Goal: Transaction & Acquisition: Purchase product/service

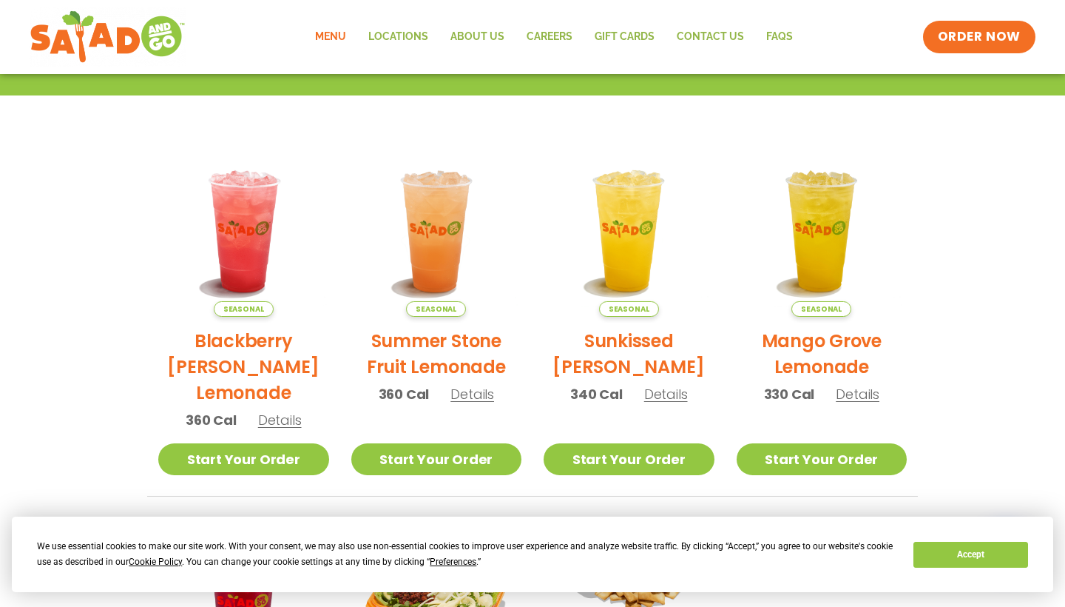
scroll to position [274, 0]
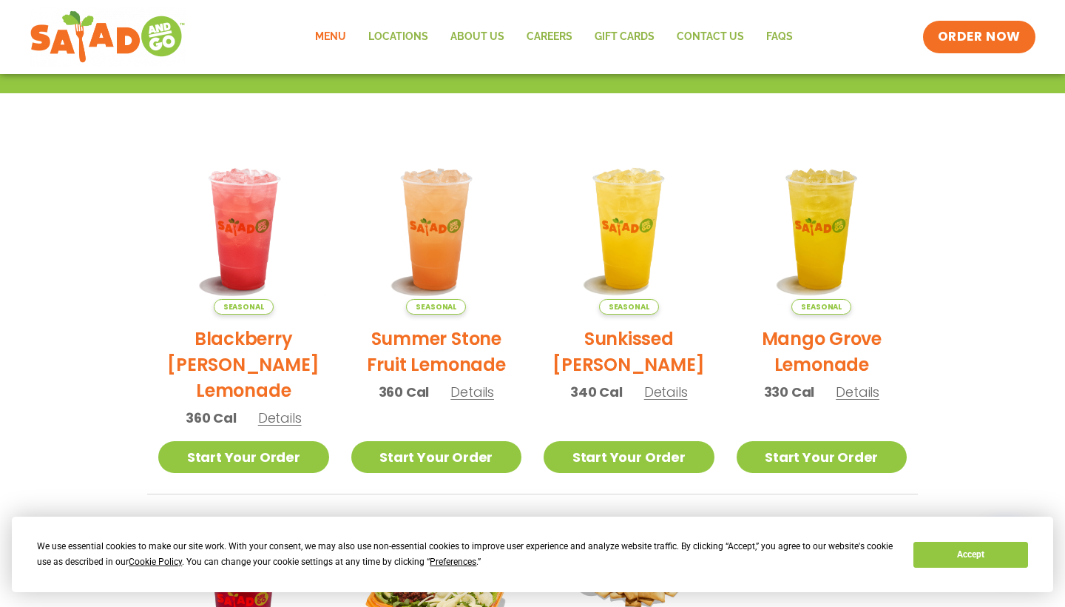
click at [669, 386] on span "Details" at bounding box center [666, 392] width 44 height 18
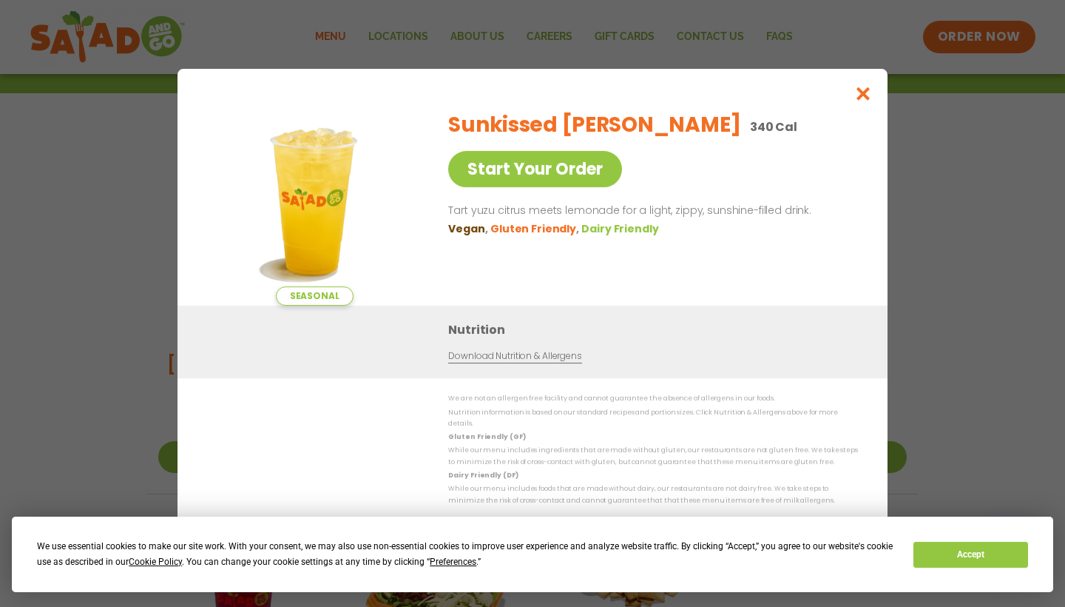
click at [860, 101] on icon "Close modal" at bounding box center [864, 94] width 18 height 16
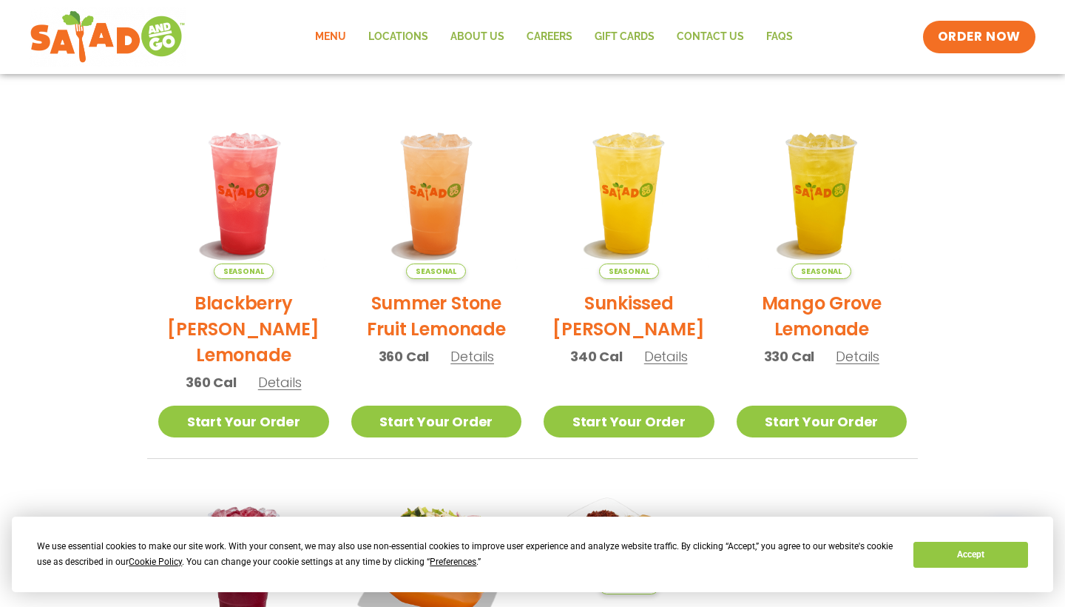
scroll to position [312, 0]
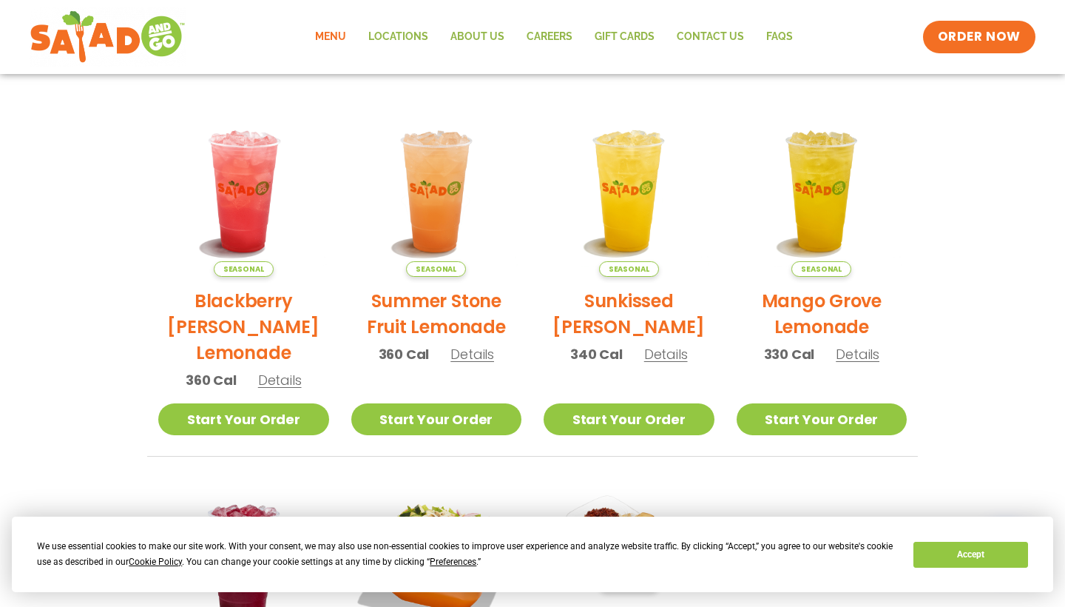
click at [485, 359] on span "Details" at bounding box center [473, 354] width 44 height 18
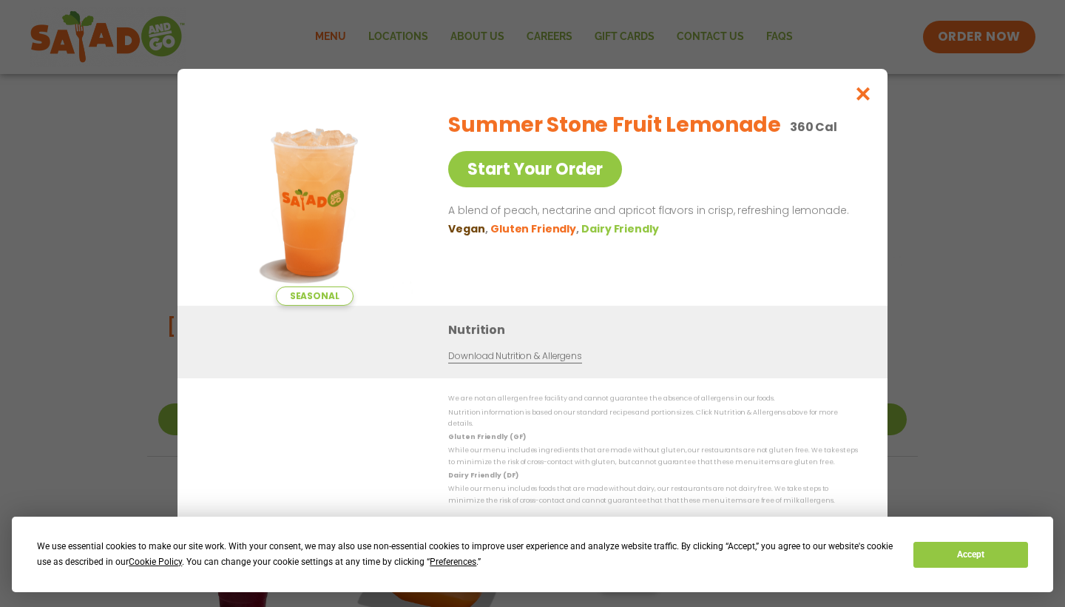
click at [865, 101] on icon "Close modal" at bounding box center [864, 94] width 18 height 16
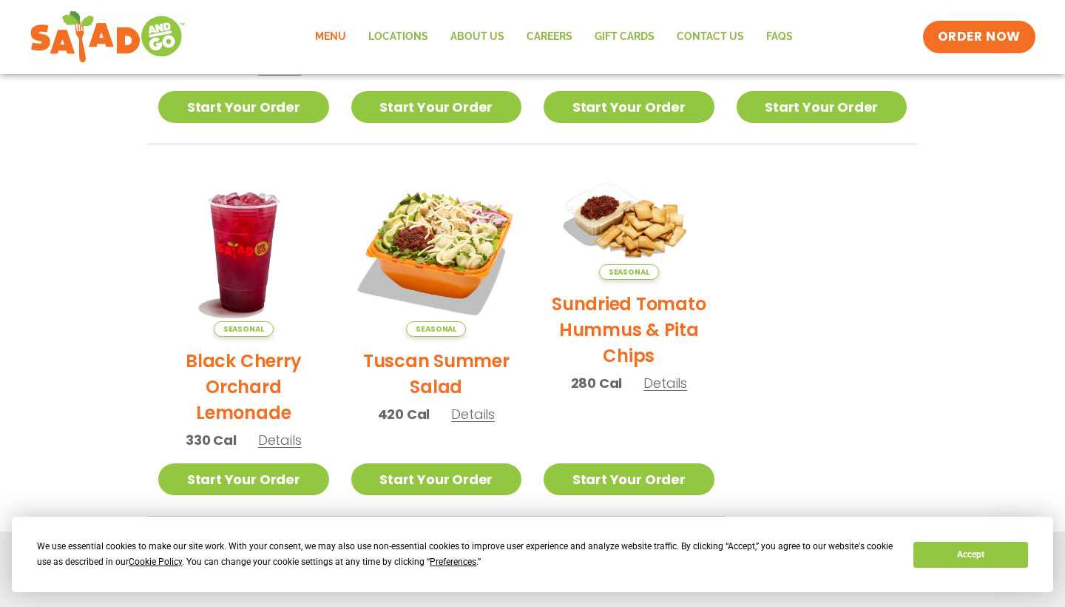
scroll to position [681, 0]
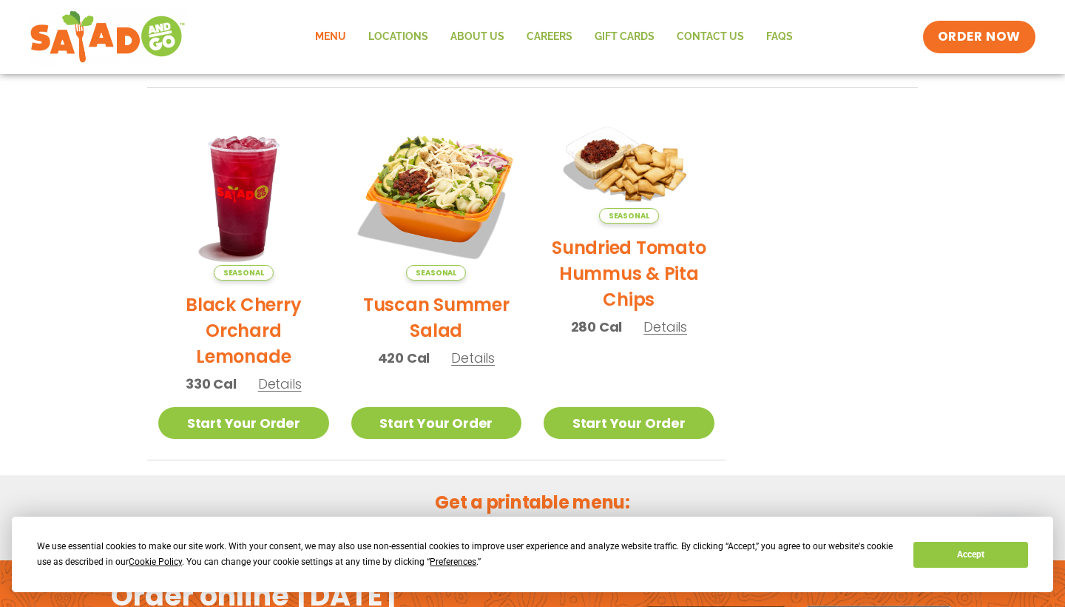
click at [479, 353] on span "Details" at bounding box center [473, 357] width 44 height 18
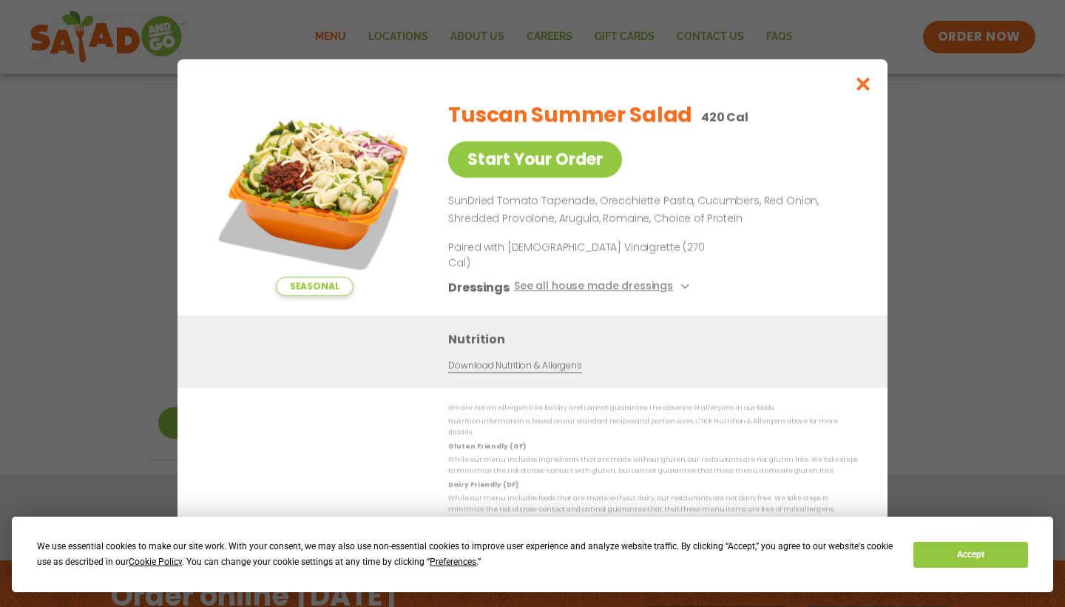
click at [861, 92] on icon "Close modal" at bounding box center [864, 84] width 18 height 16
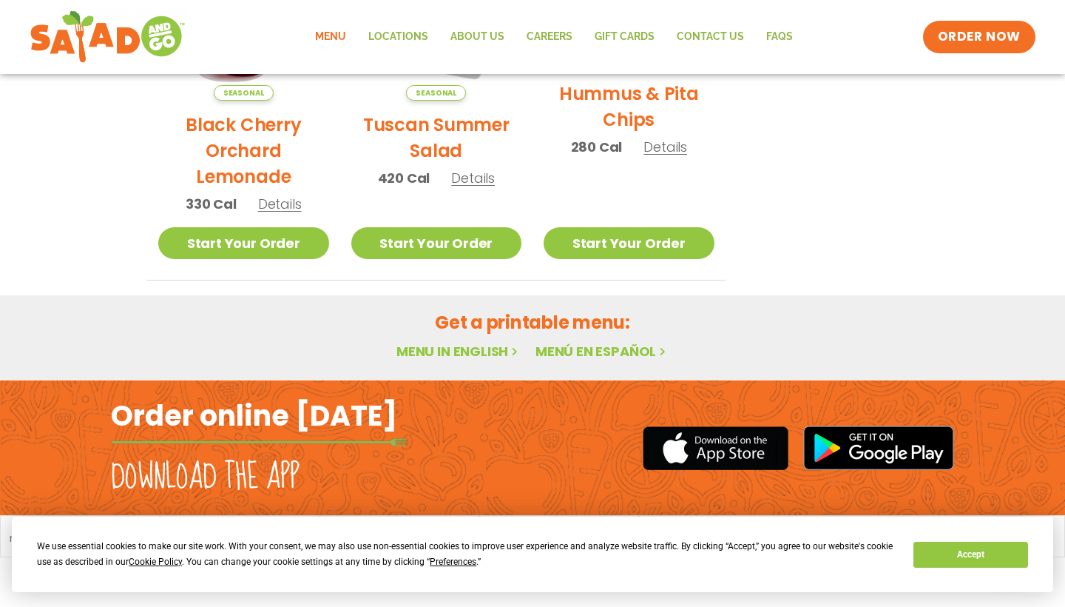
scroll to position [861, 0]
click at [486, 349] on link "Menu in English" at bounding box center [459, 351] width 124 height 18
click at [983, 47] on link "ORDER NOW" at bounding box center [979, 37] width 124 height 36
